Goal: Use online tool/utility: Use online tool/utility

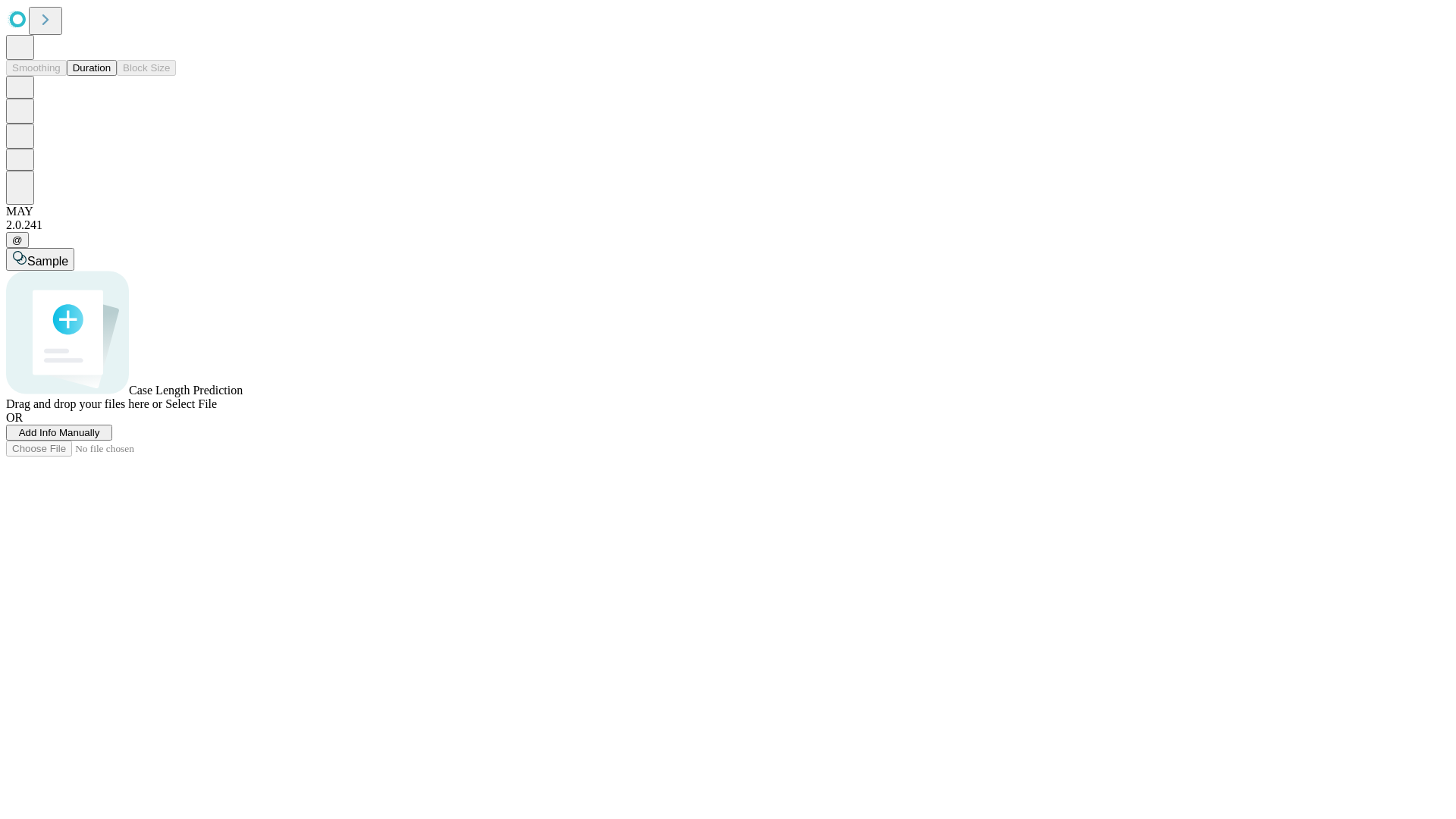
click at [110, 76] on button "Duration" at bounding box center [91, 68] width 50 height 16
click at [68, 254] on span "Sample" at bounding box center [47, 261] width 41 height 13
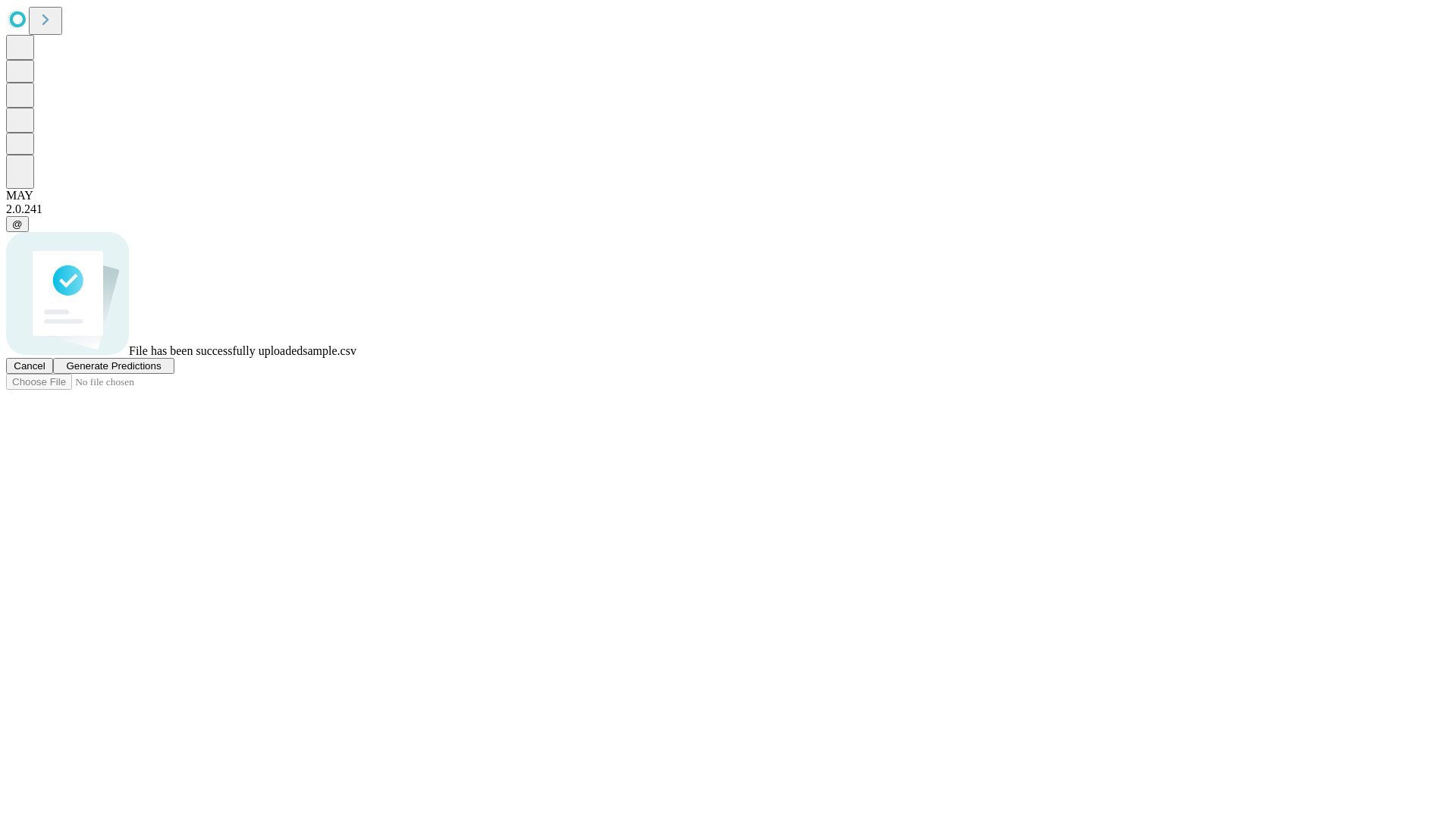
click at [161, 372] on span "Generate Predictions" at bounding box center [113, 366] width 95 height 12
